Goal: Transaction & Acquisition: Purchase product/service

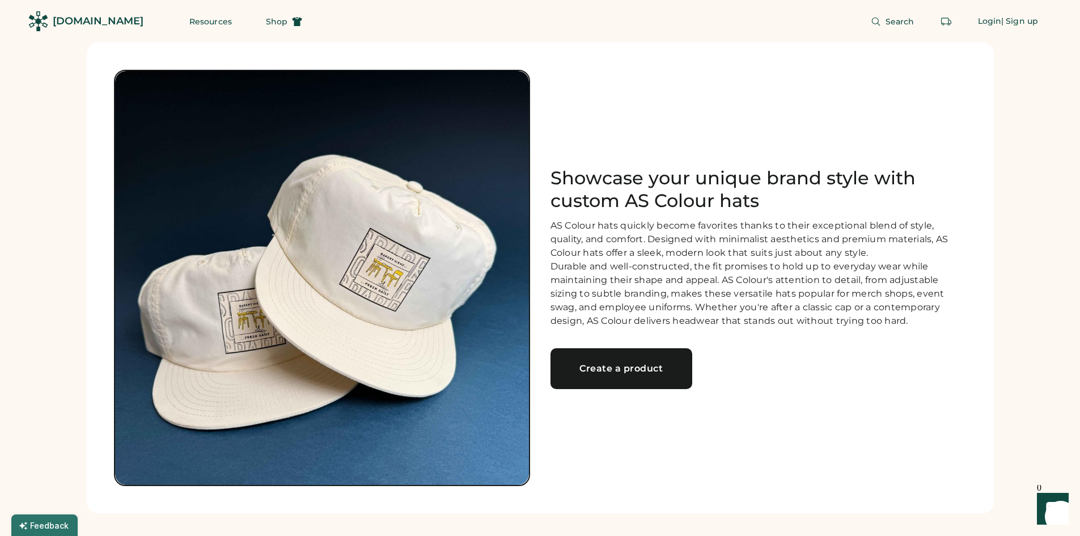
click at [600, 368] on link "Create a product" at bounding box center [621, 368] width 142 height 41
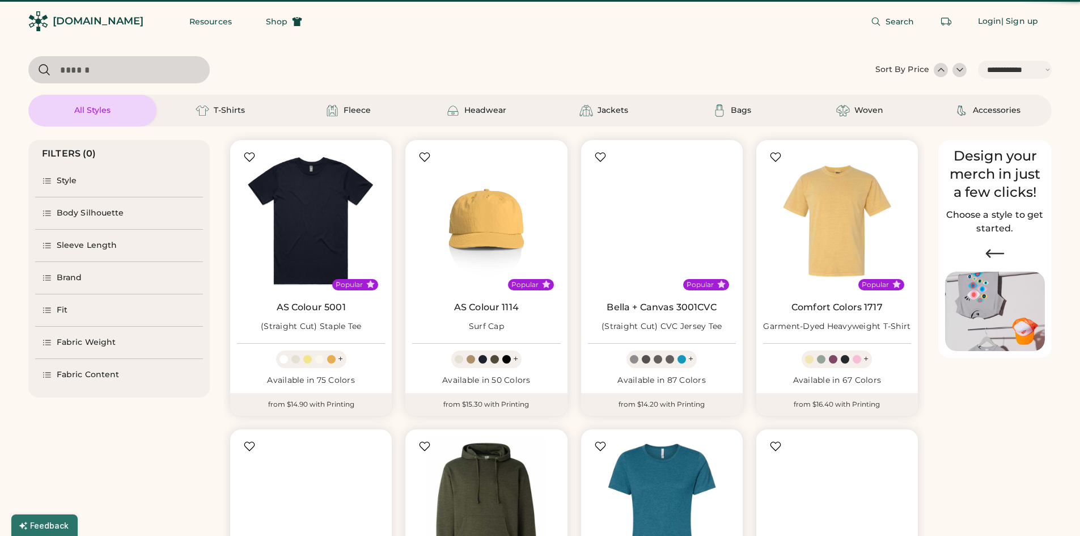
select select "*****"
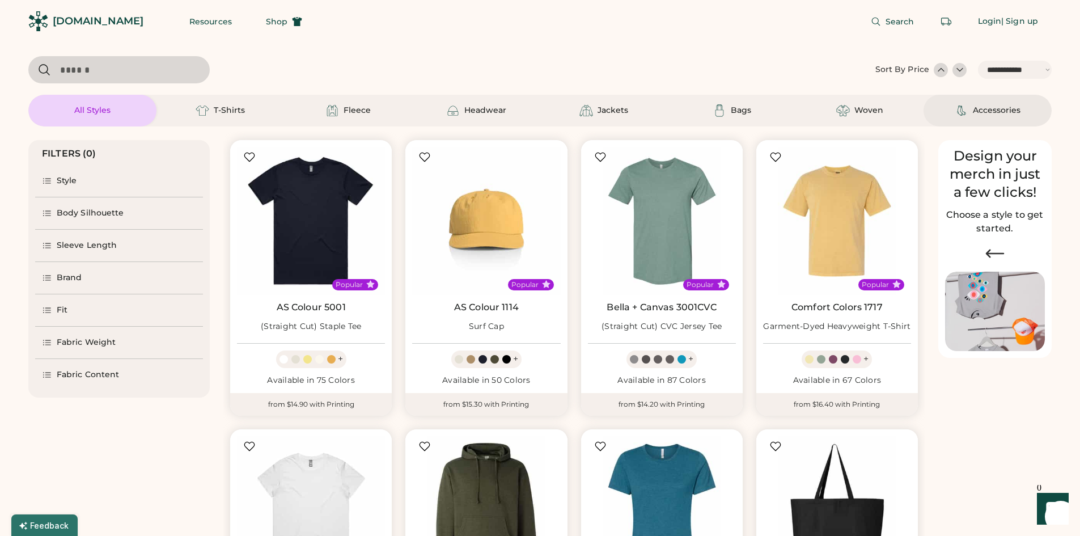
click at [1009, 109] on div "Accessories" at bounding box center [997, 110] width 48 height 11
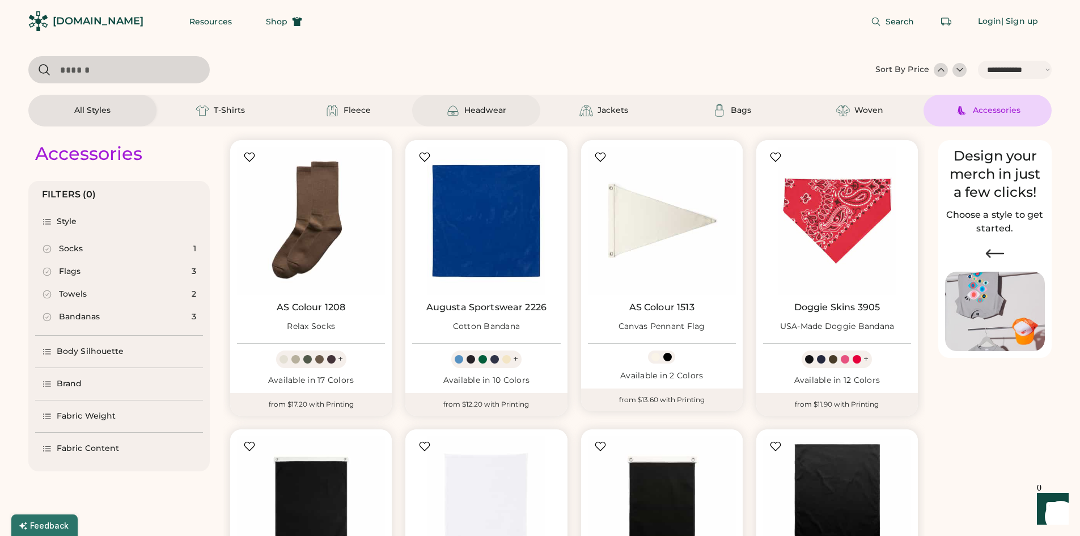
click at [482, 114] on div "Headwear" at bounding box center [485, 110] width 42 height 11
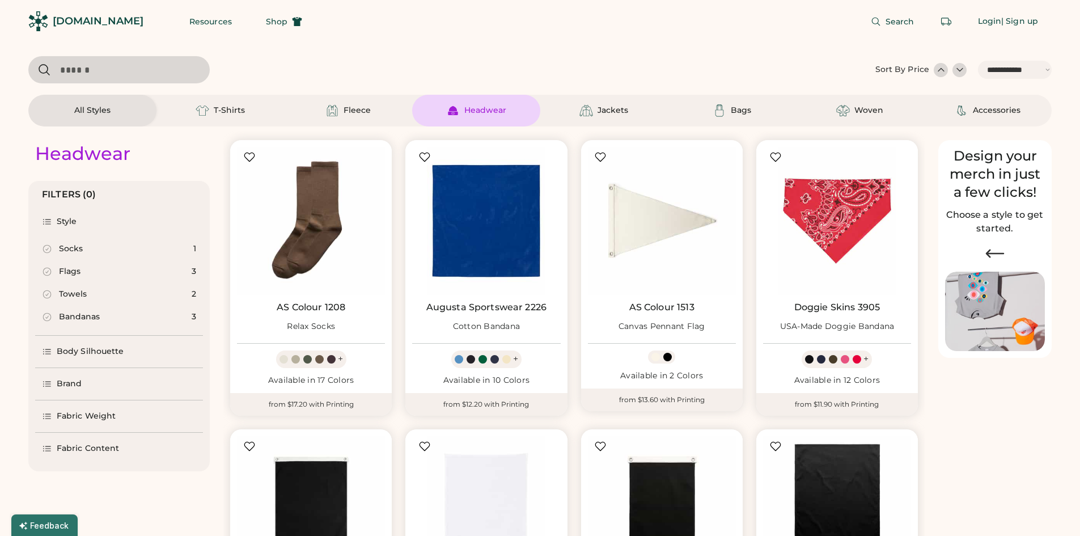
select select "*"
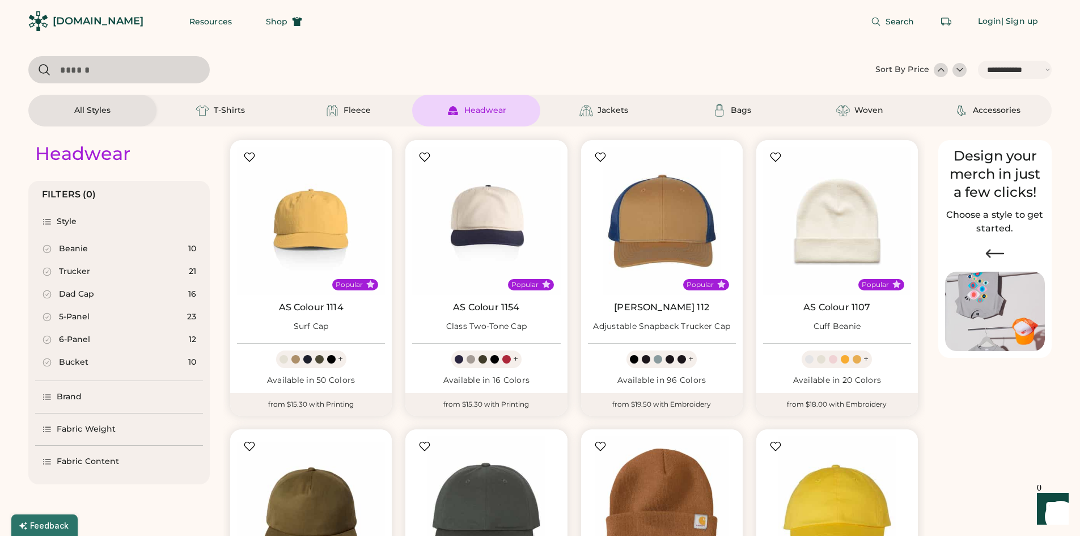
scroll to position [208, 0]
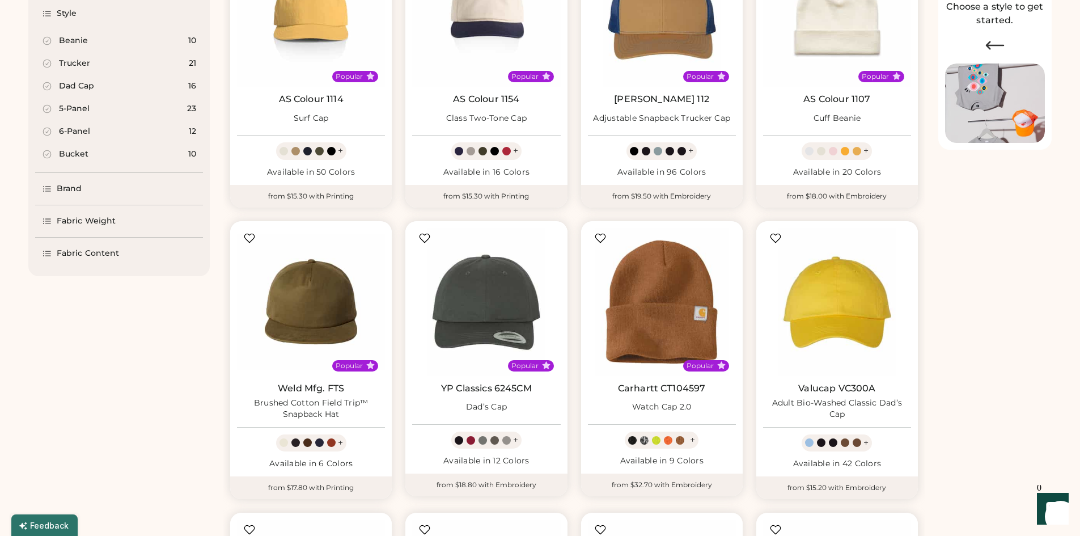
select select "*****"
select select "*"
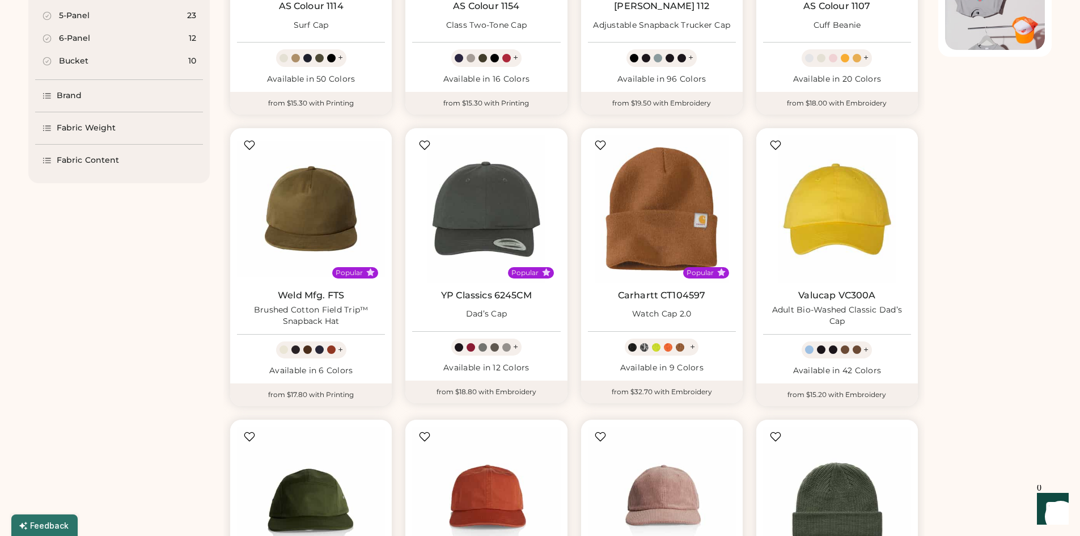
scroll to position [0, 0]
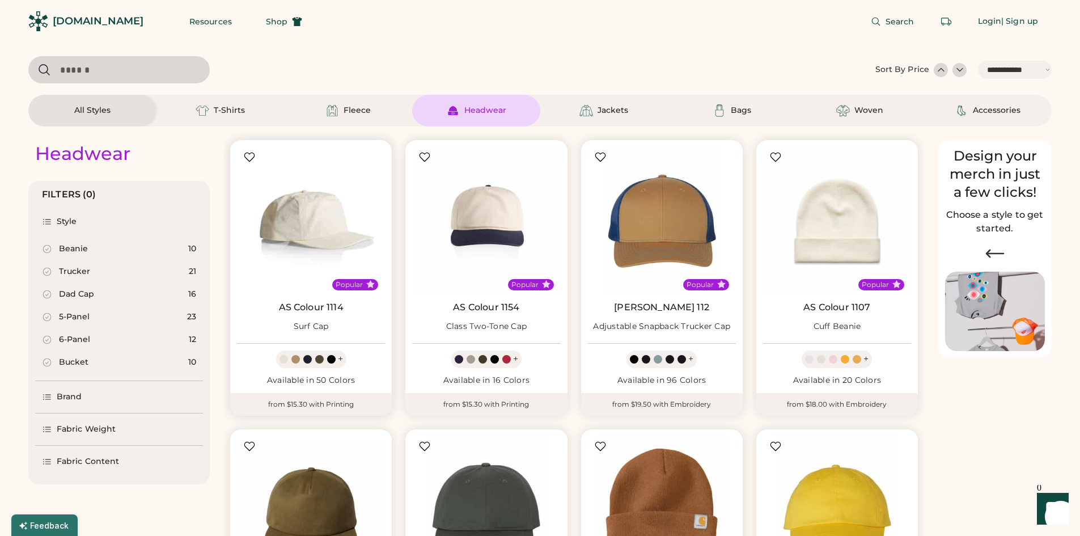
click at [314, 210] on img at bounding box center [311, 221] width 148 height 148
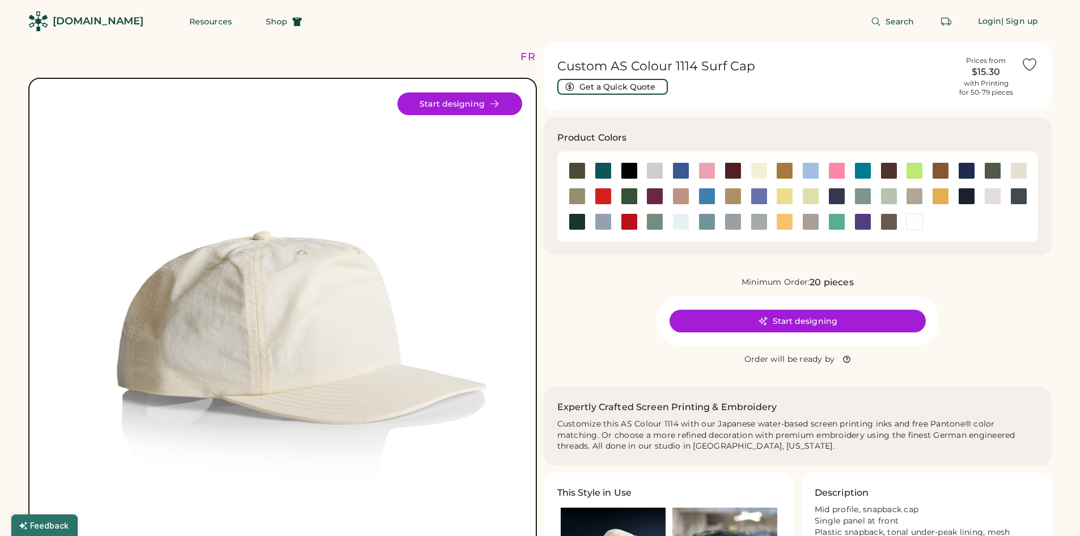
scroll to position [208, 0]
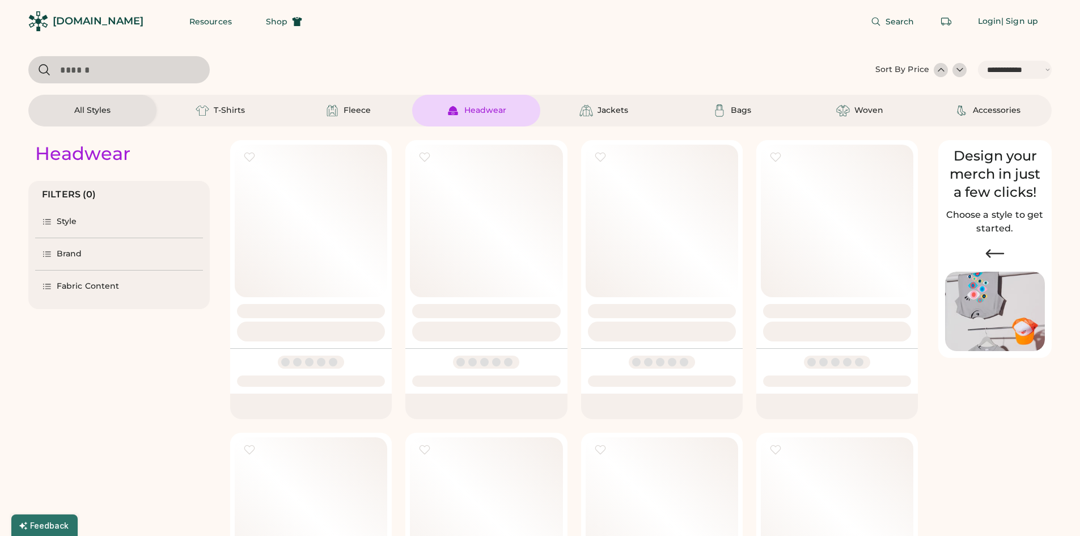
select select "*****"
select select "*"
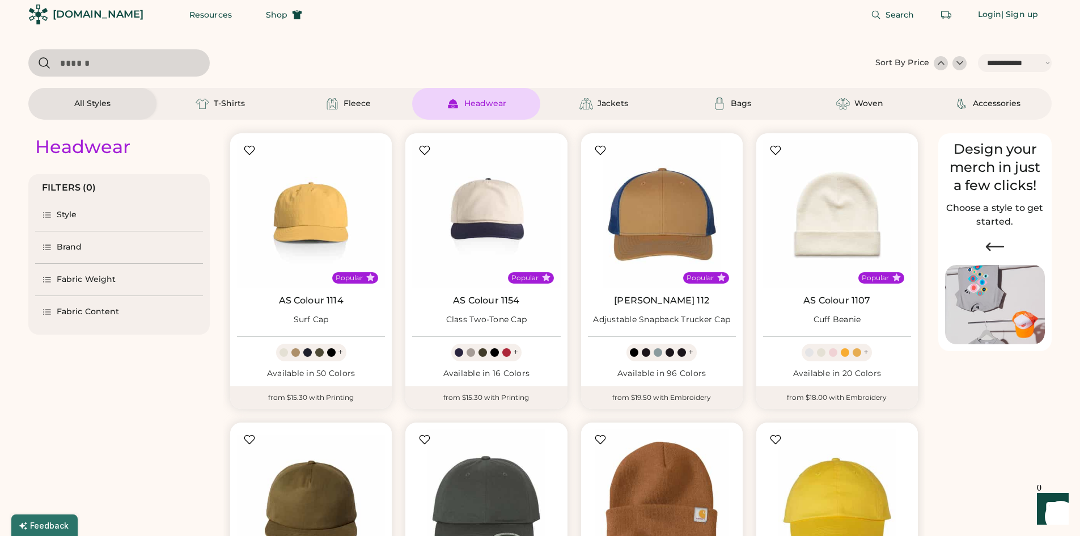
scroll to position [208, 0]
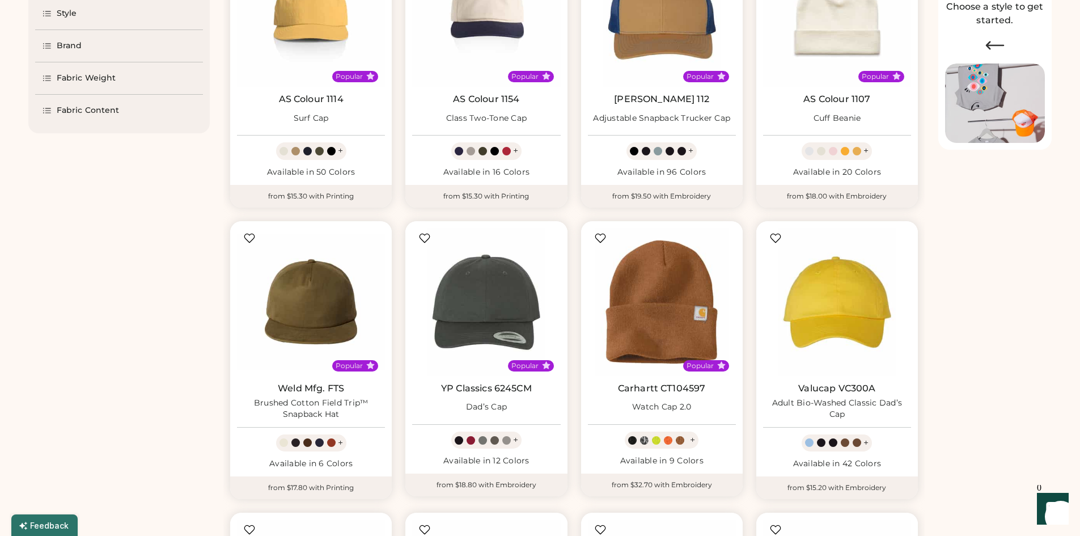
select select "*****"
select select "*"
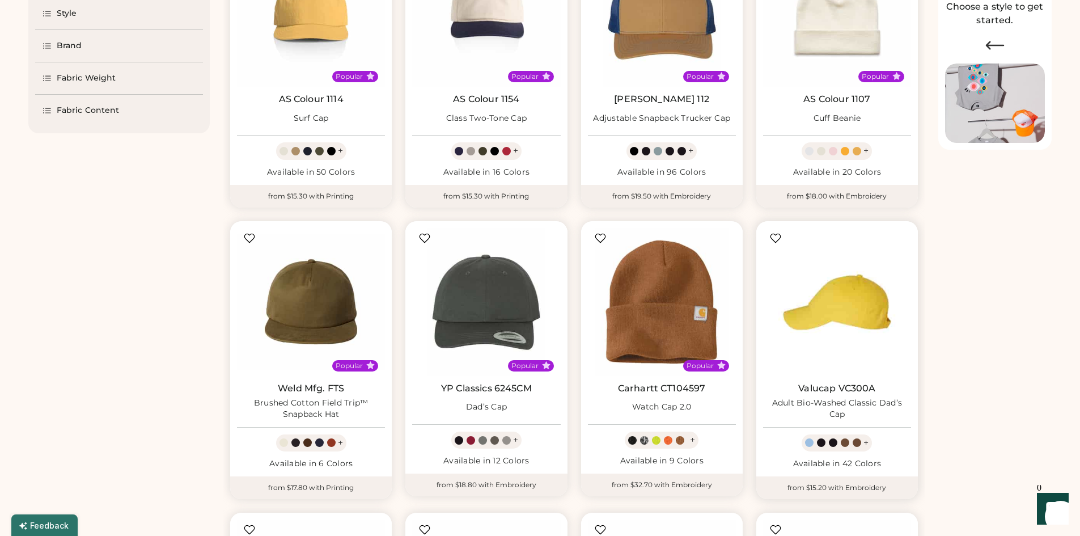
click at [855, 311] on img at bounding box center [837, 302] width 148 height 148
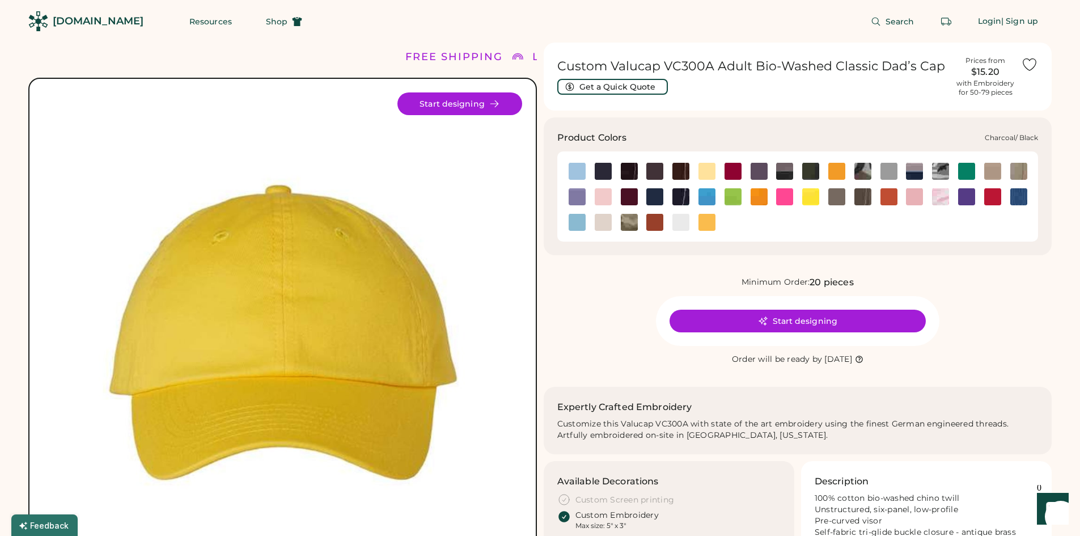
click at [778, 176] on img at bounding box center [784, 171] width 17 height 17
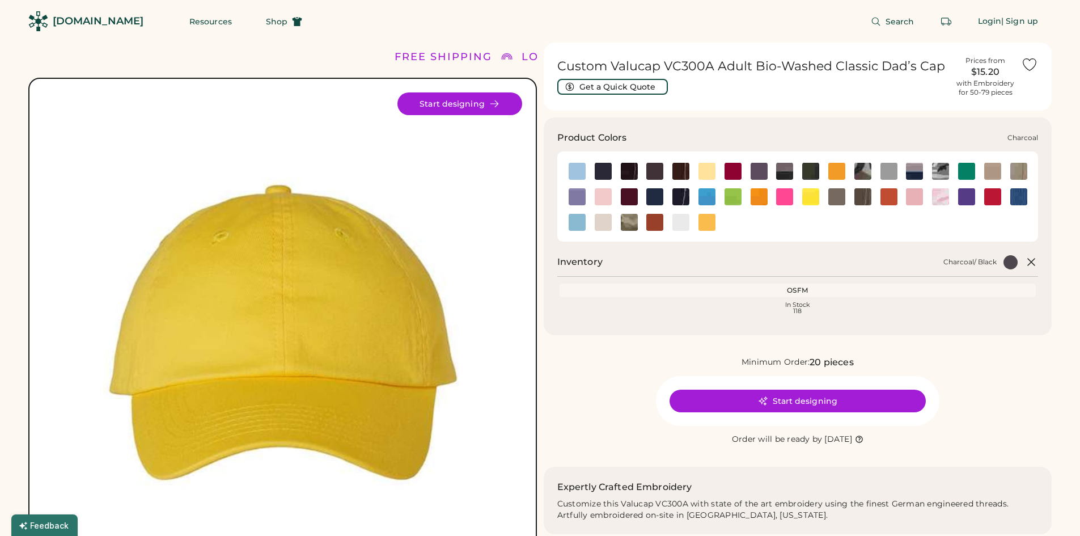
click at [765, 172] on img at bounding box center [758, 171] width 17 height 17
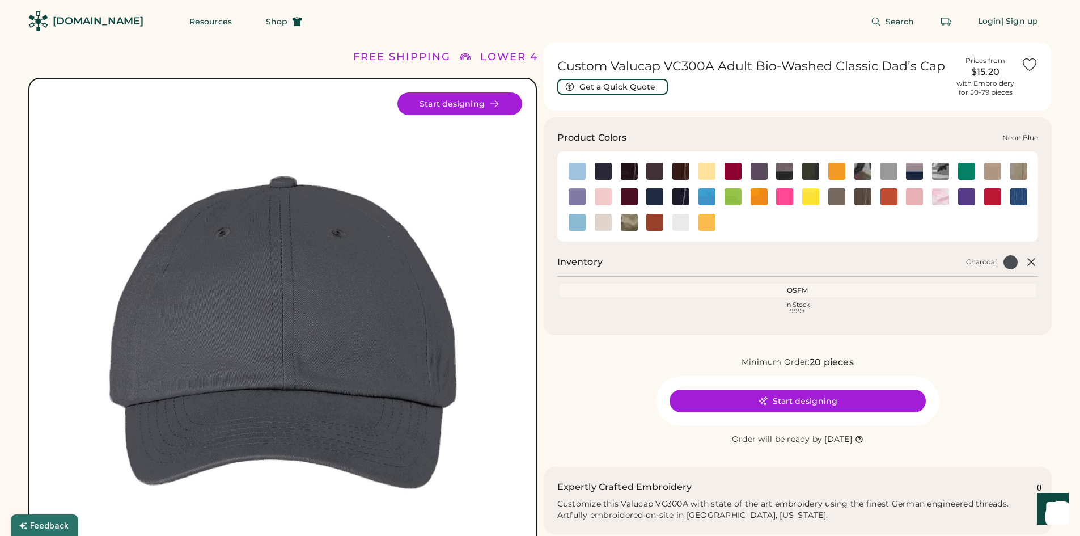
click at [710, 198] on img at bounding box center [706, 196] width 17 height 17
click at [995, 171] on img at bounding box center [992, 171] width 17 height 17
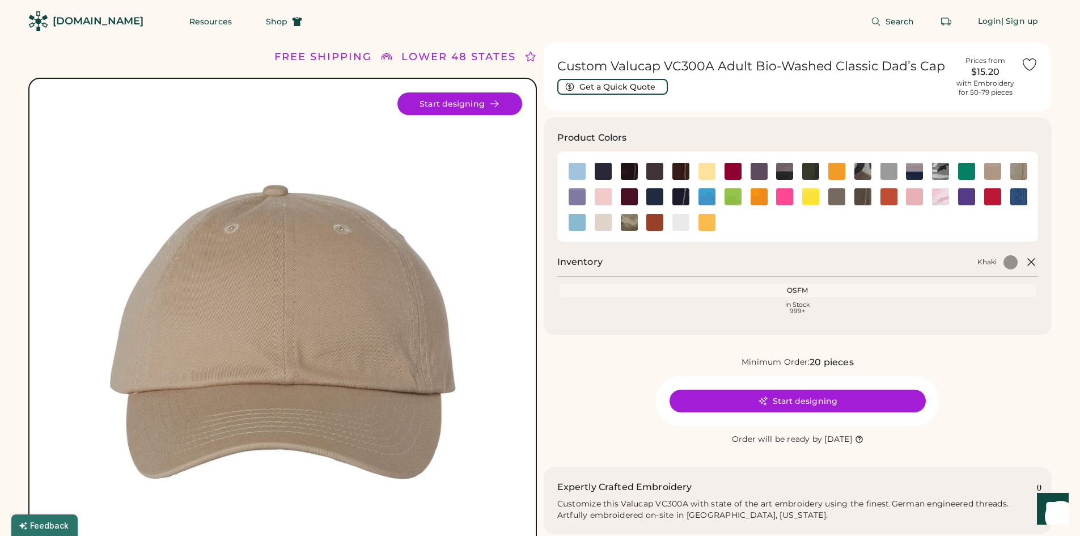
click at [84, 298] on img at bounding box center [282, 331] width 479 height 479
click at [455, 286] on img at bounding box center [282, 331] width 479 height 479
click at [597, 217] on img at bounding box center [603, 222] width 17 height 17
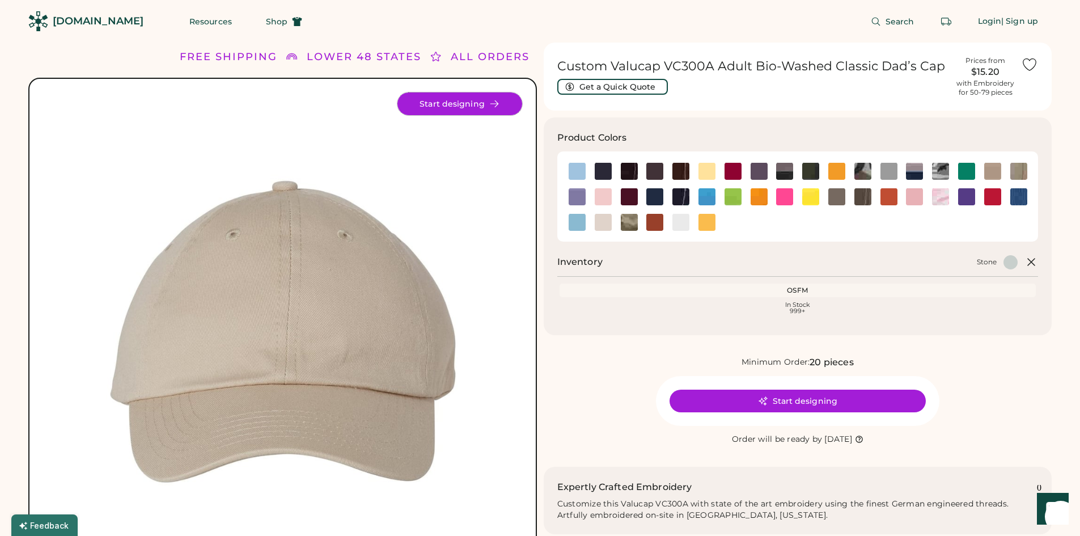
click at [458, 109] on button "Start designing" at bounding box center [459, 103] width 125 height 23
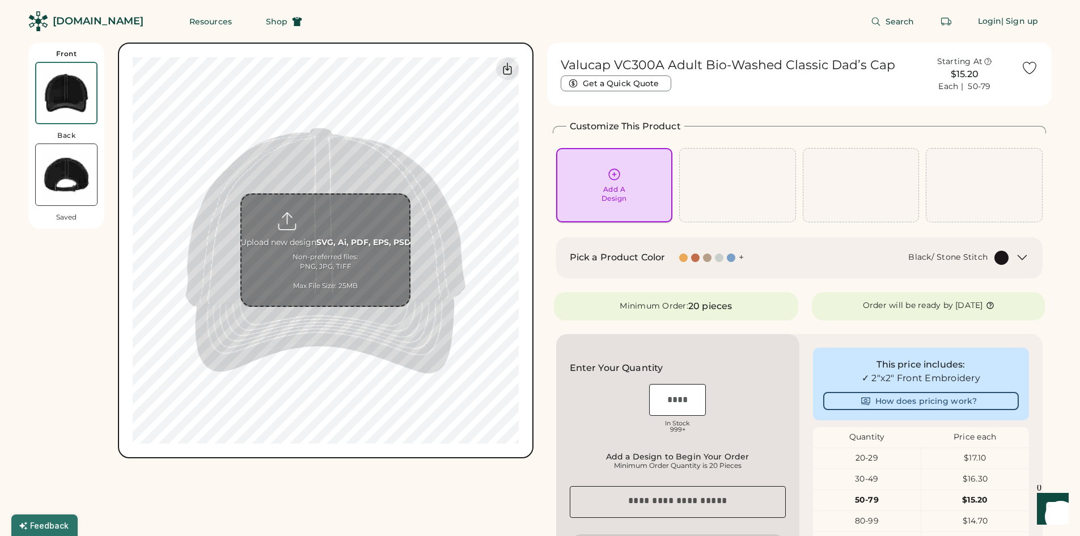
click at [622, 176] on div "Add A Design" at bounding box center [614, 185] width 101 height 36
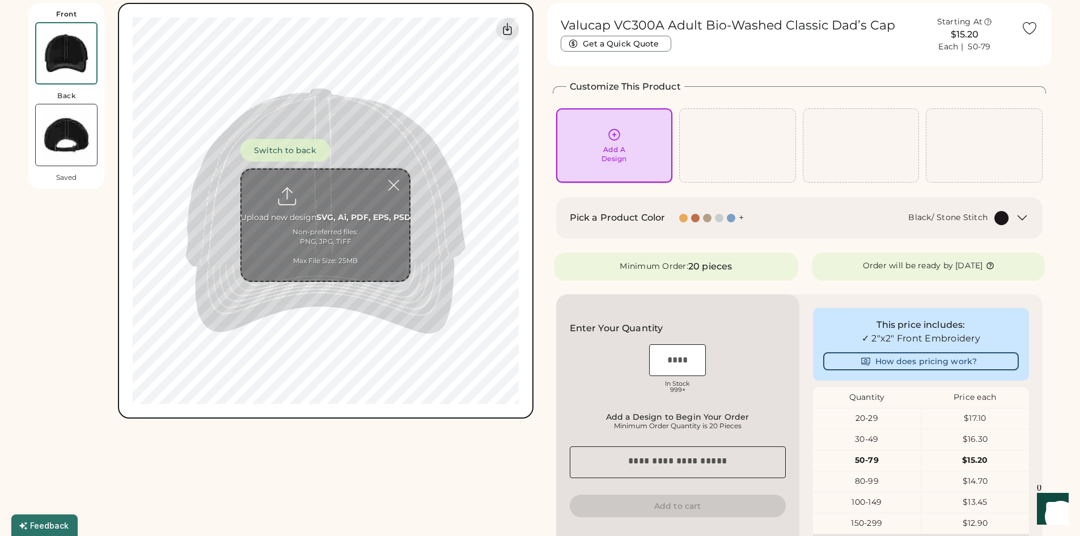
scroll to position [43, 0]
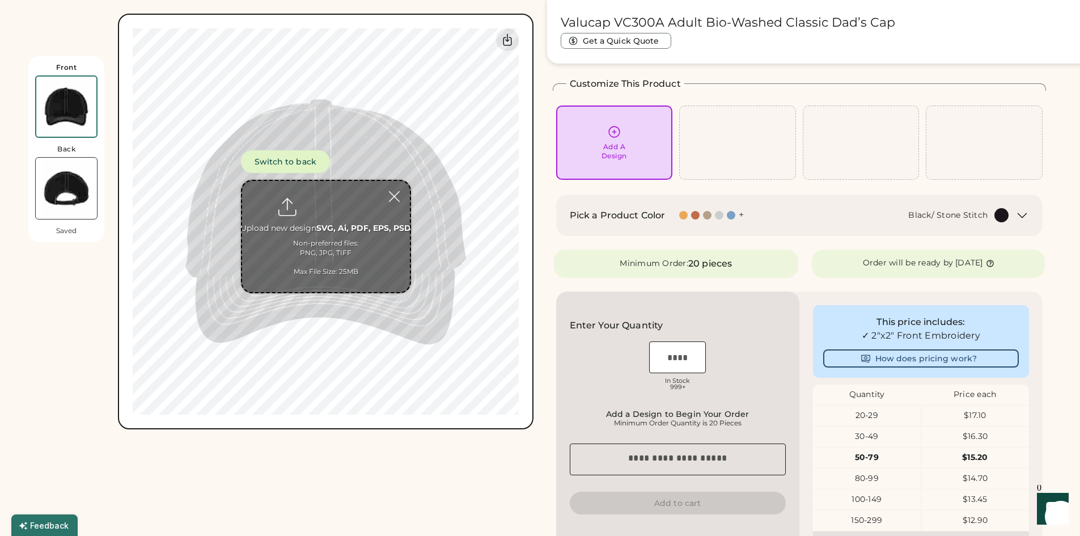
click at [610, 130] on icon at bounding box center [614, 132] width 14 height 14
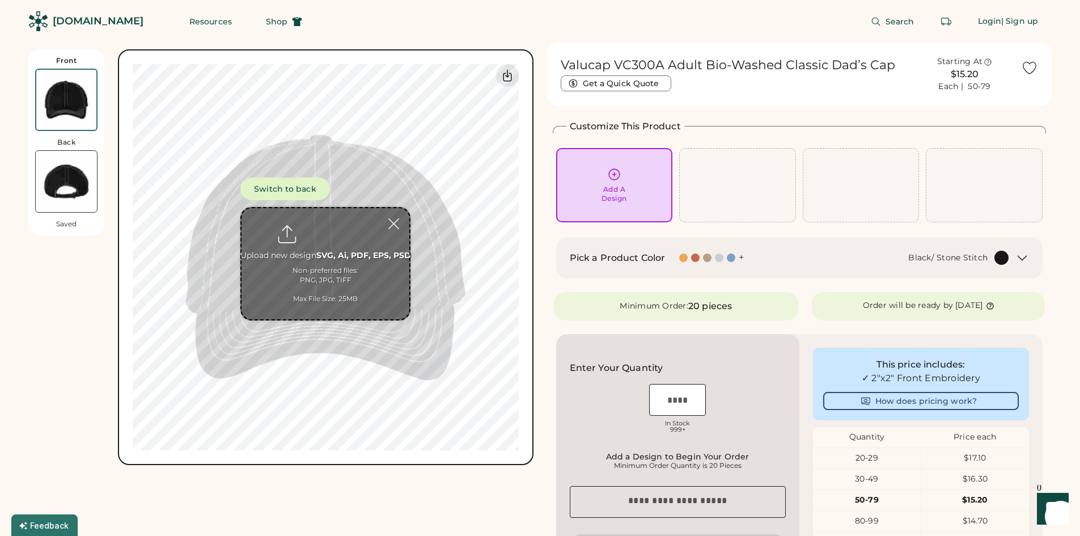
scroll to position [0, 0]
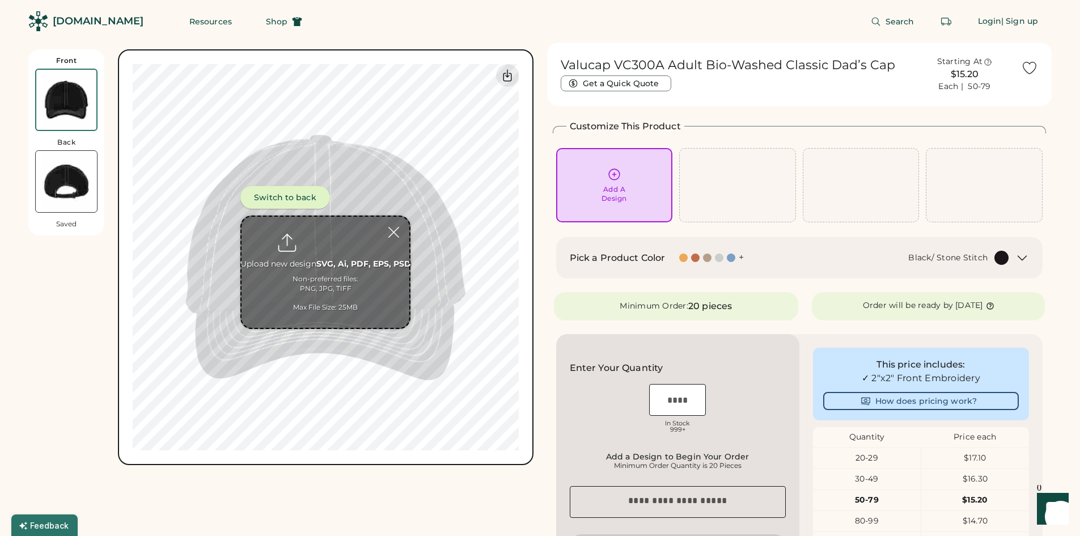
click at [296, 192] on button "Switch to back" at bounding box center [284, 197] width 89 height 23
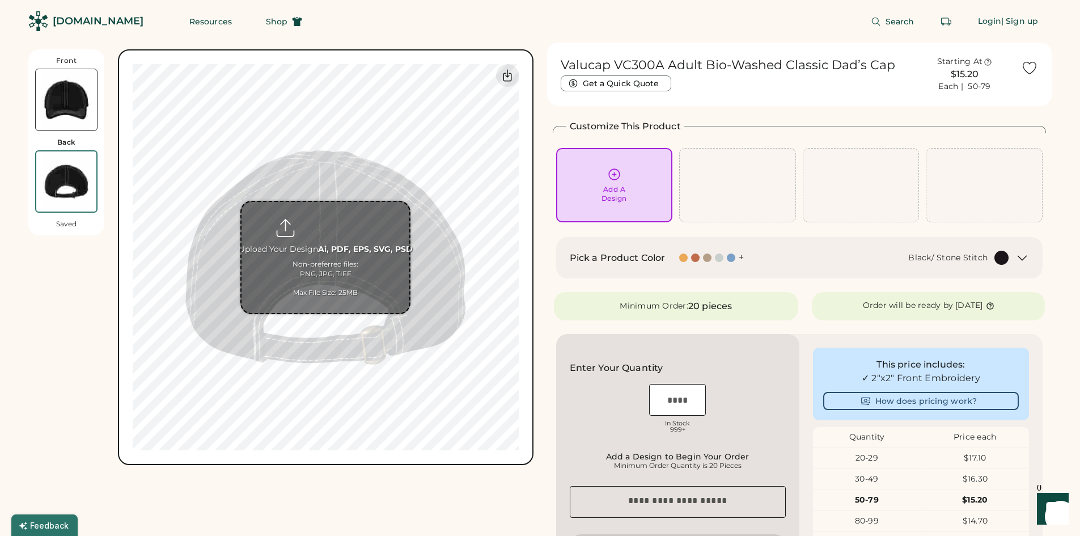
click at [337, 235] on input "file" at bounding box center [325, 257] width 168 height 111
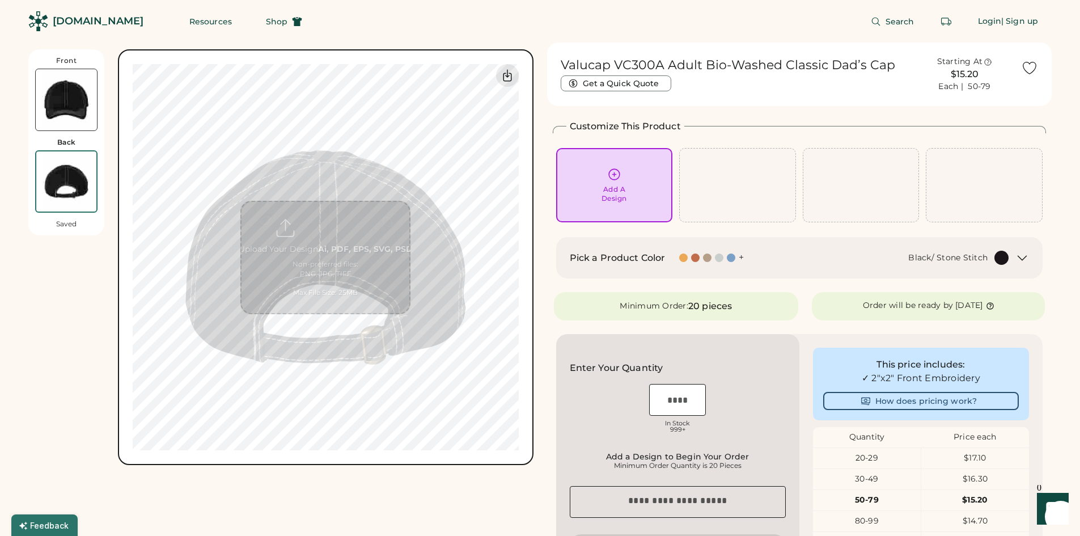
click at [73, 101] on img at bounding box center [66, 99] width 61 height 61
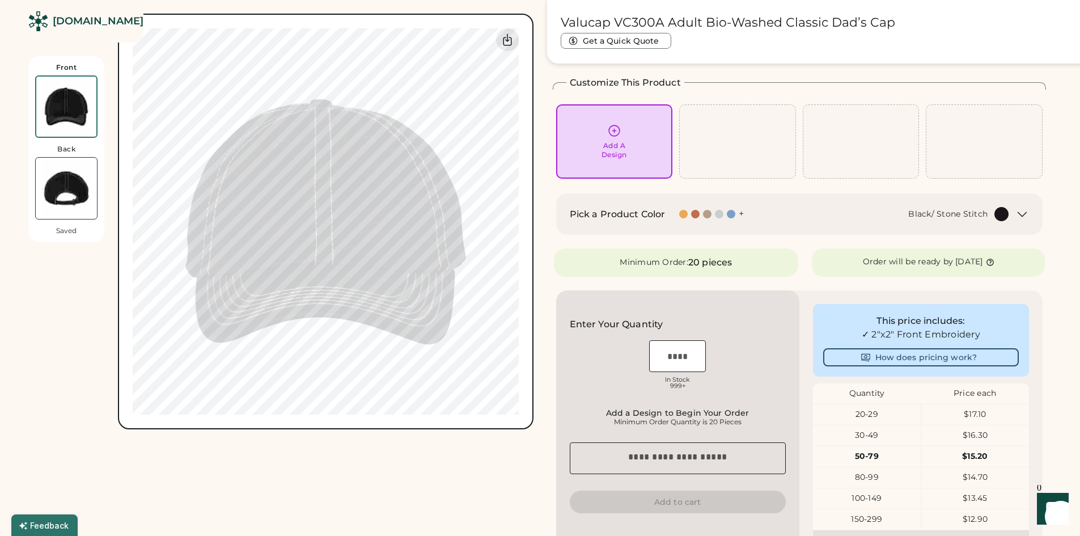
scroll to position [49, 0]
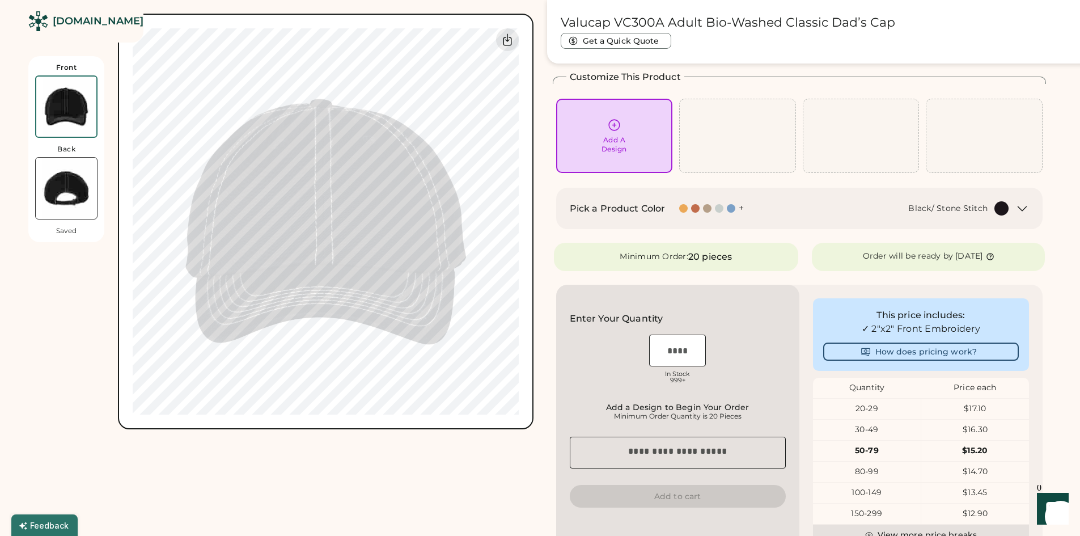
click at [82, 106] on img at bounding box center [66, 107] width 60 height 60
click at [87, 192] on img at bounding box center [66, 188] width 61 height 61
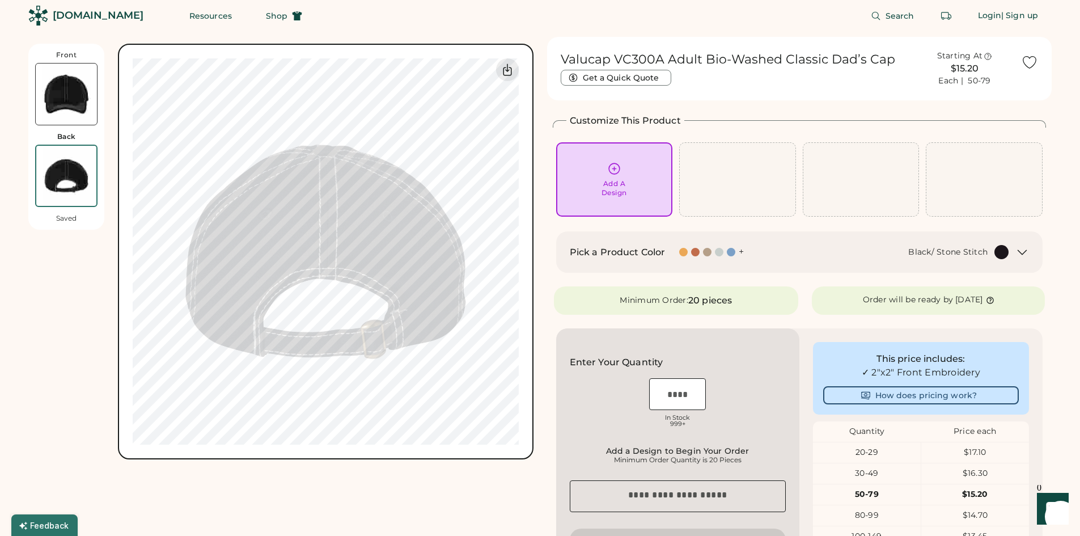
scroll to position [0, 0]
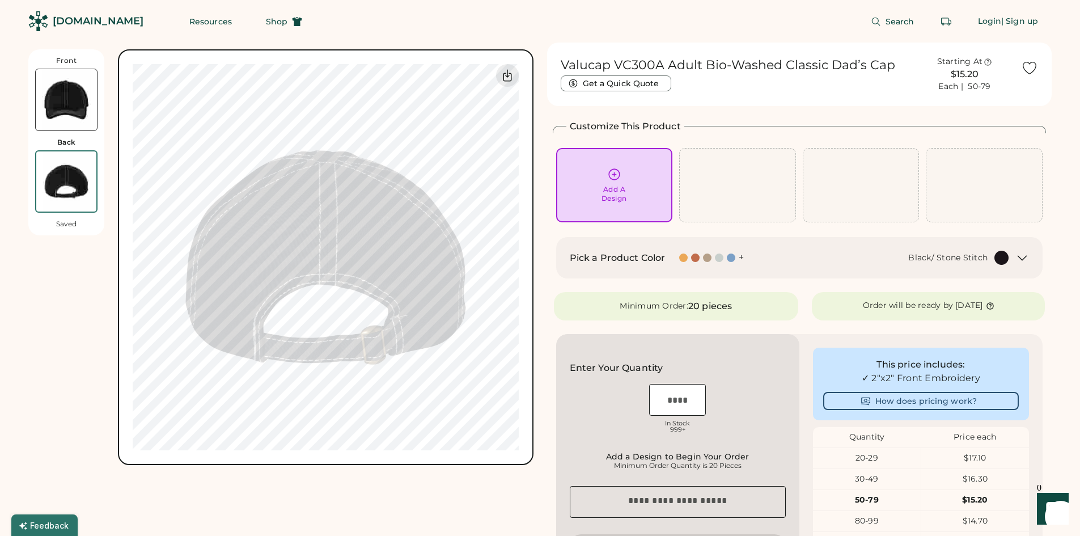
click at [73, 126] on img at bounding box center [66, 99] width 61 height 61
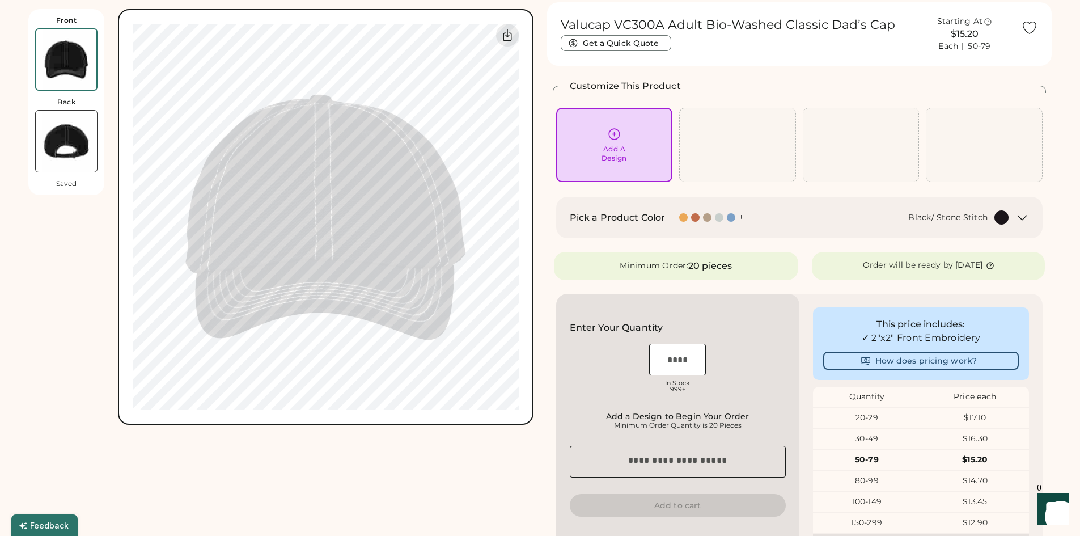
scroll to position [49, 0]
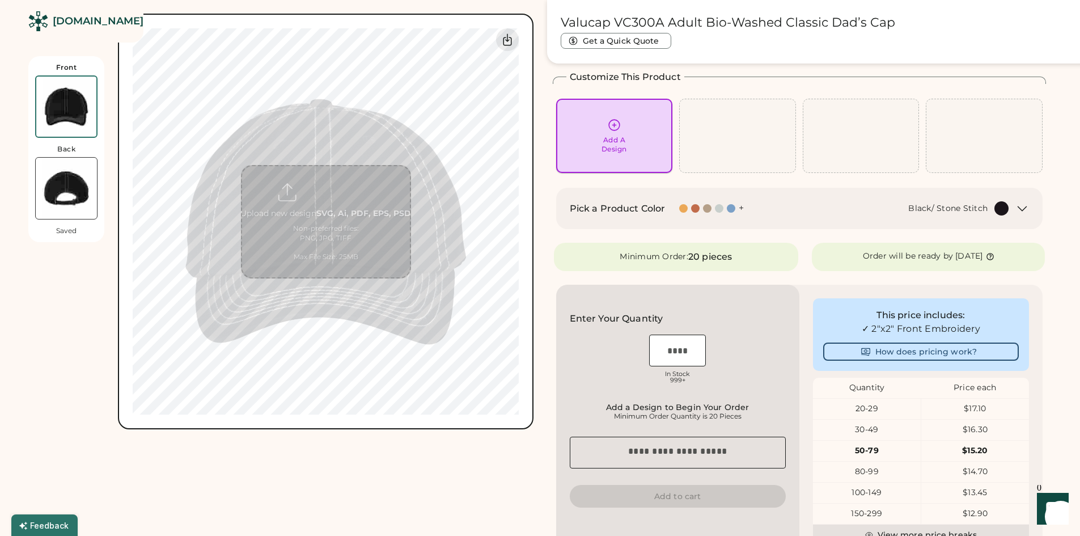
click at [601, 142] on div "Add A Design" at bounding box center [614, 144] width 26 height 18
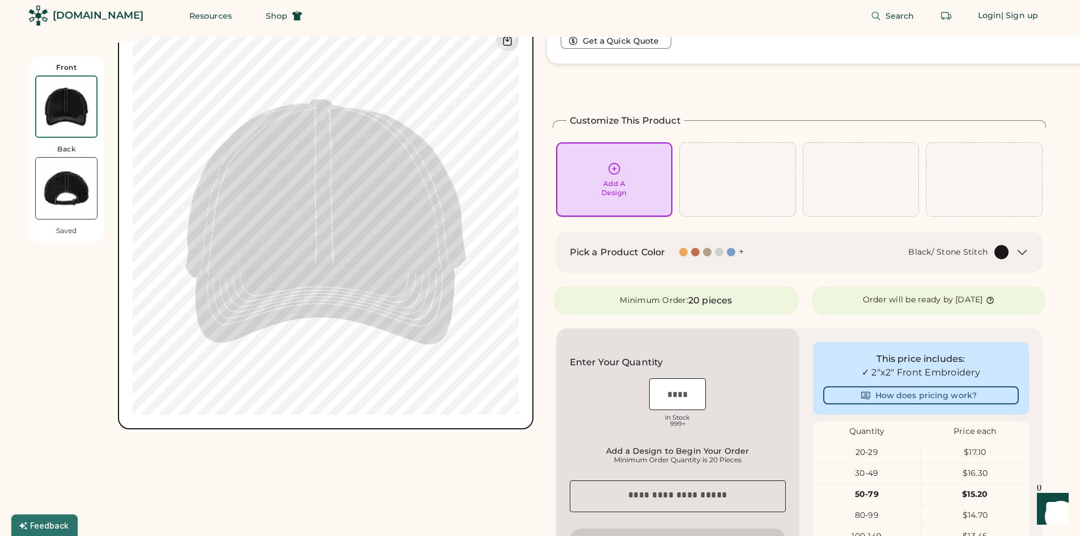
scroll to position [0, 0]
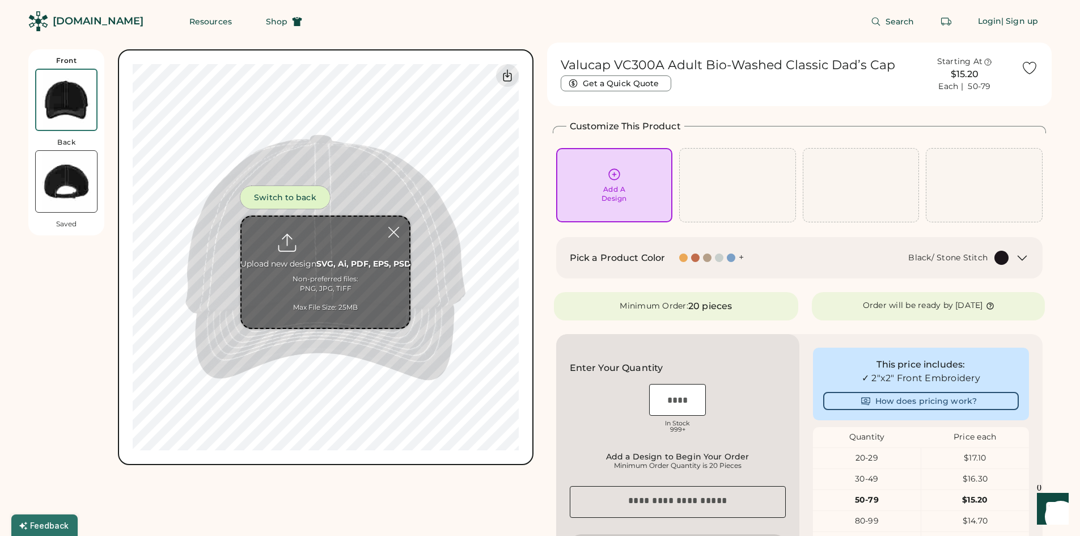
click at [295, 195] on button "Switch to back" at bounding box center [284, 197] width 89 height 23
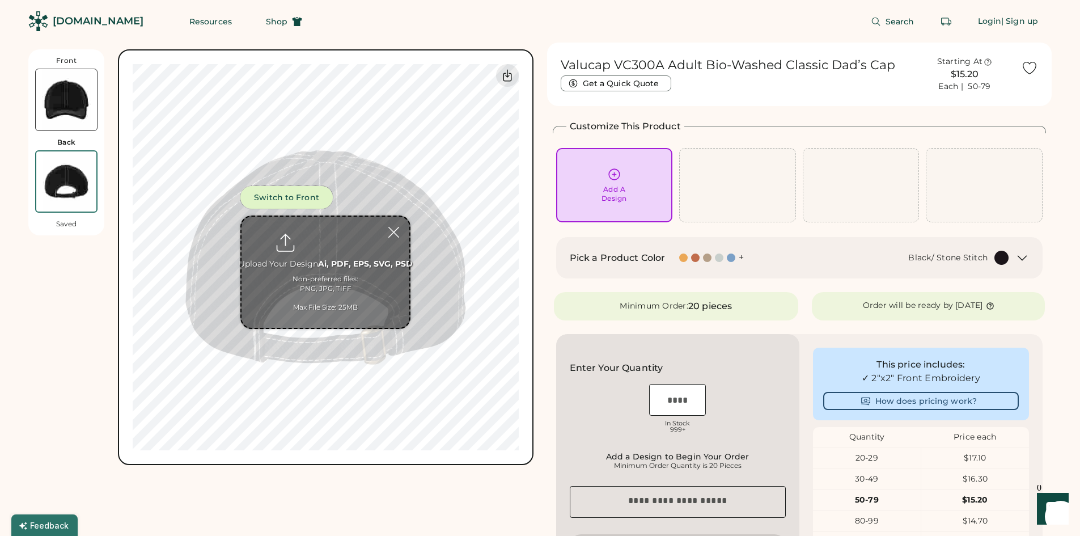
click at [295, 194] on button "Switch to Front" at bounding box center [286, 197] width 92 height 23
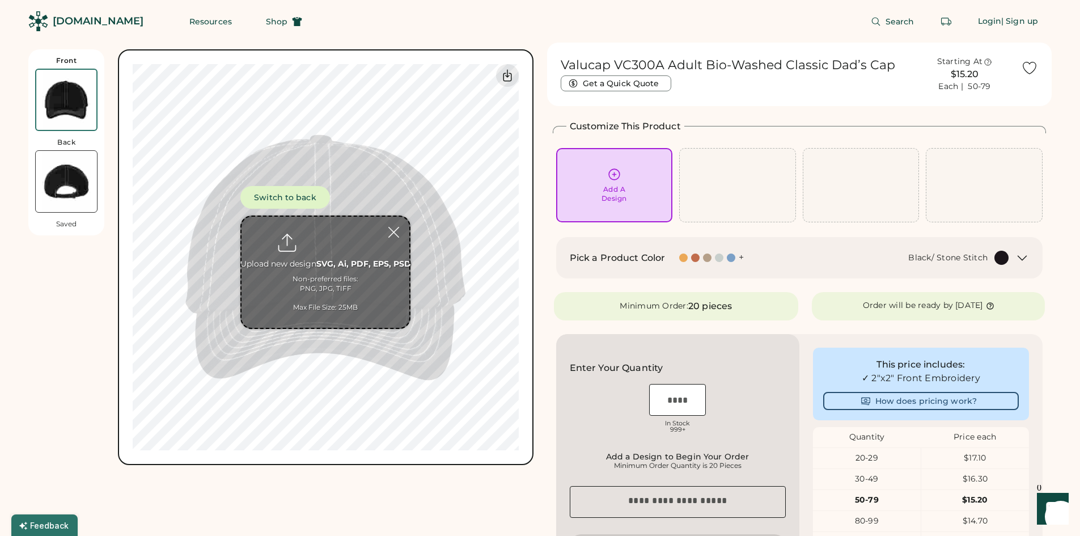
click at [320, 279] on input "file" at bounding box center [325, 272] width 168 height 111
type input "**********"
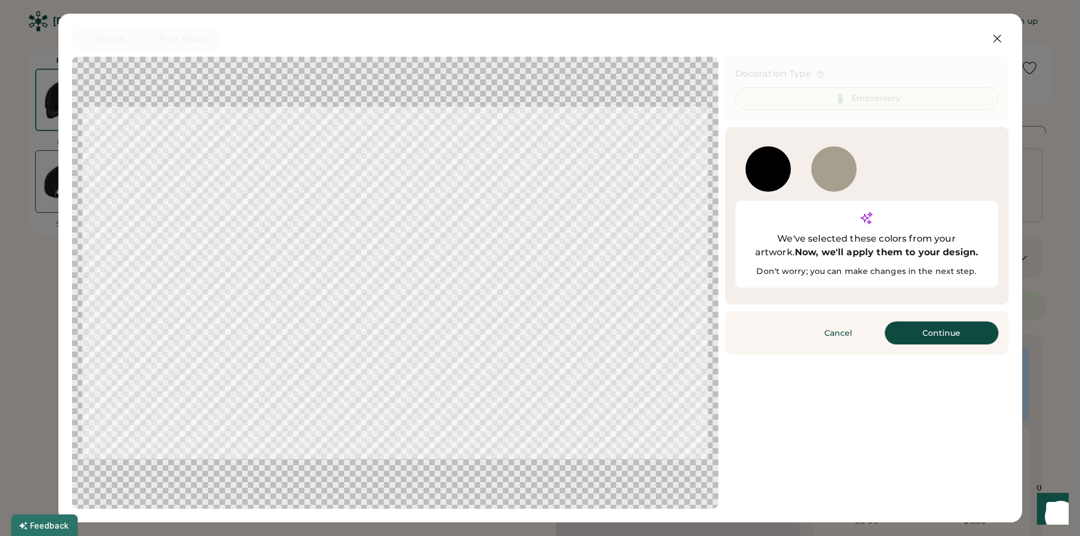
click at [936, 321] on button "Continue" at bounding box center [941, 332] width 113 height 23
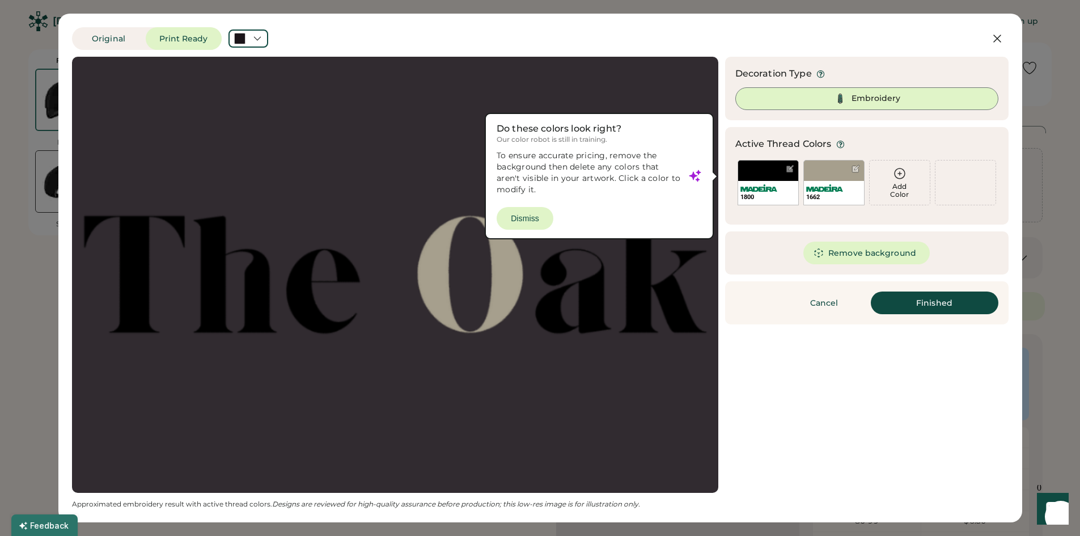
click at [532, 218] on div at bounding box center [395, 274] width 626 height 415
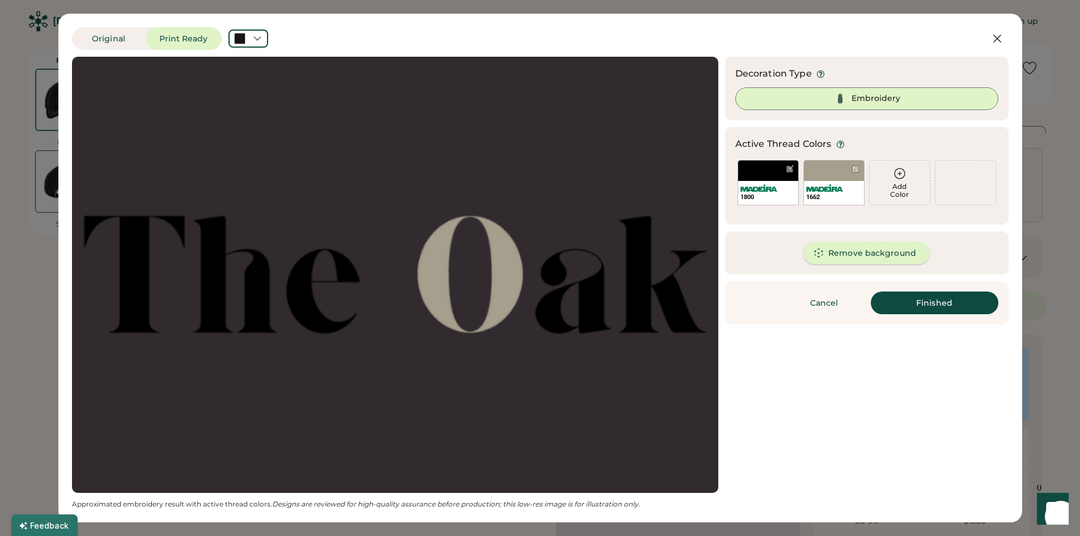
click at [875, 252] on button "Remove background" at bounding box center [866, 252] width 126 height 23
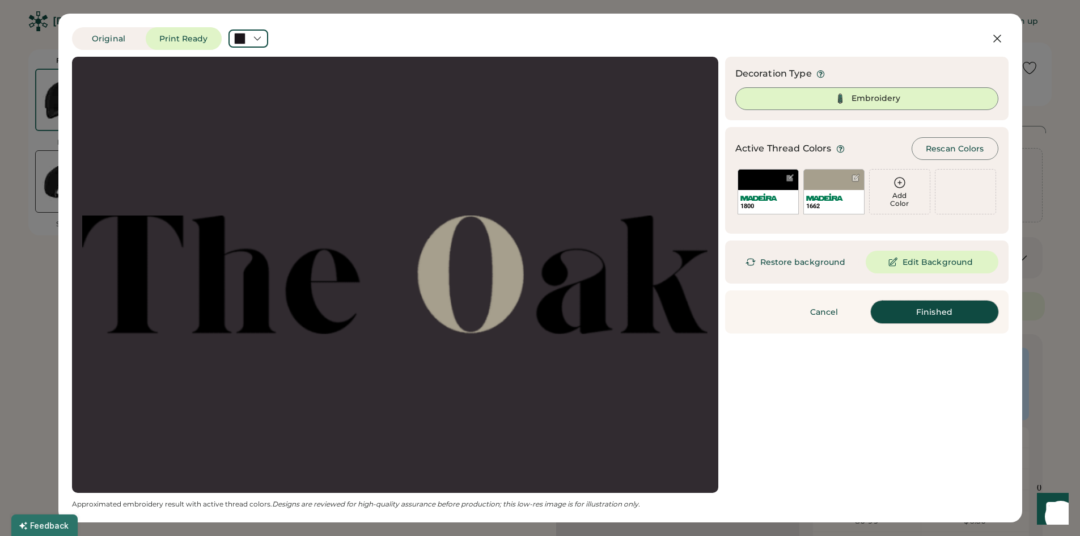
click at [923, 316] on button "Finished" at bounding box center [935, 311] width 128 height 23
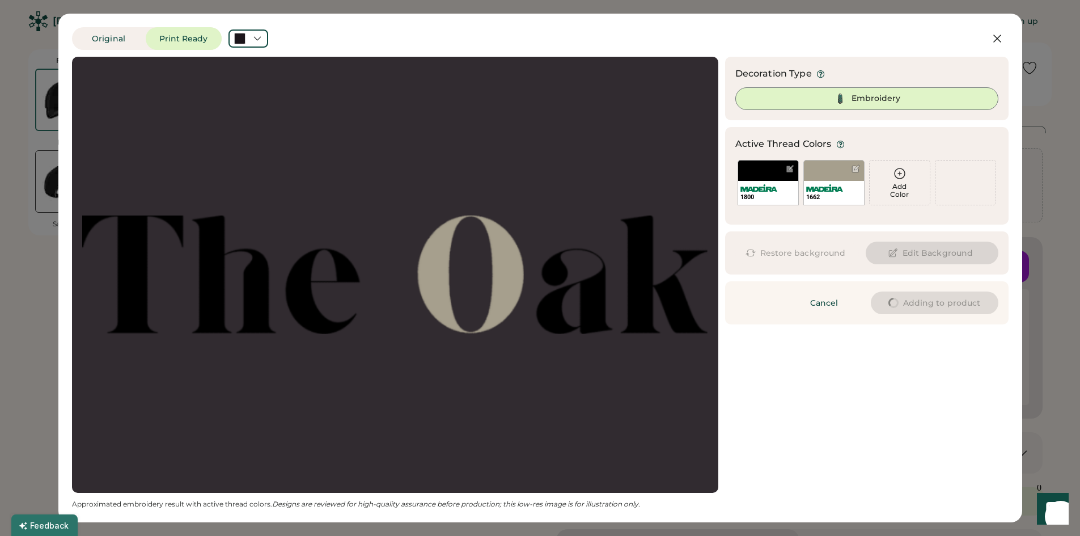
type input "****"
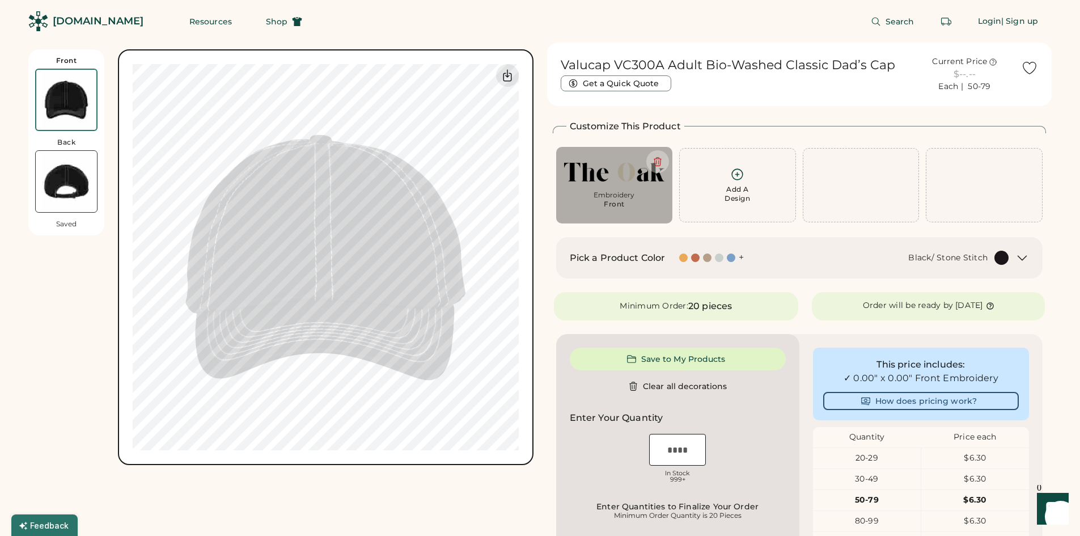
type input "****"
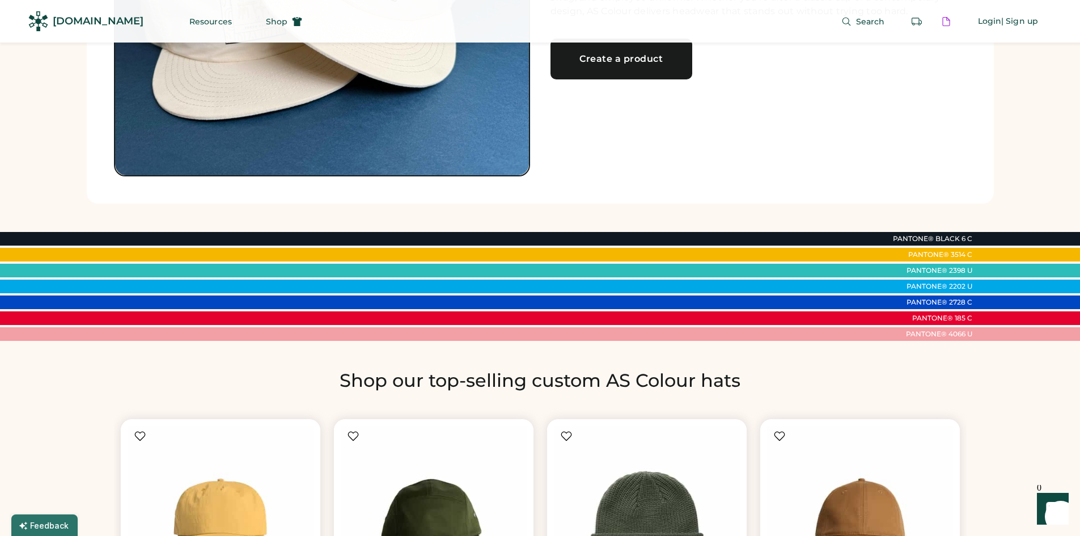
scroll to position [415, 0]
